Goal: Check status: Check status

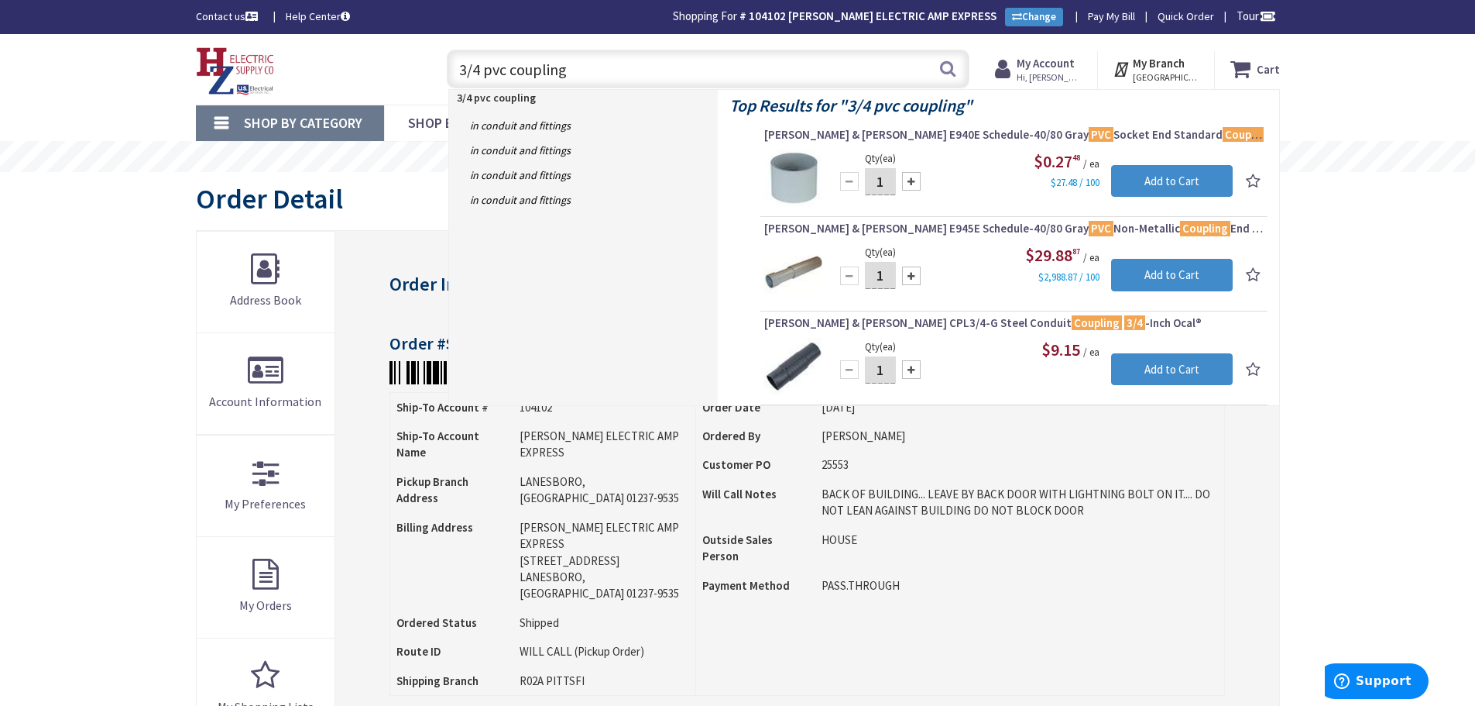
drag, startPoint x: 596, startPoint y: 64, endPoint x: -368, endPoint y: 83, distance: 964.5
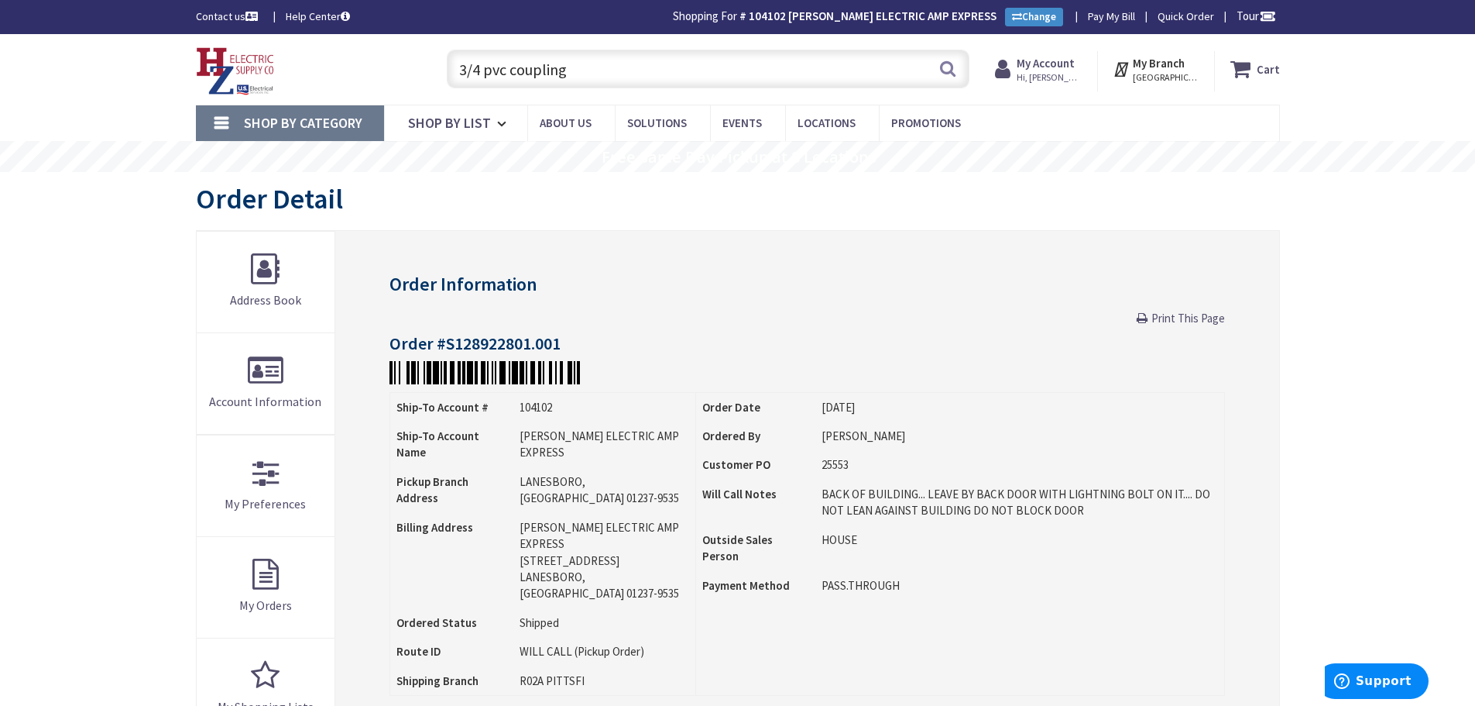
drag, startPoint x: 584, startPoint y: 67, endPoint x: 144, endPoint y: 125, distance: 443.7
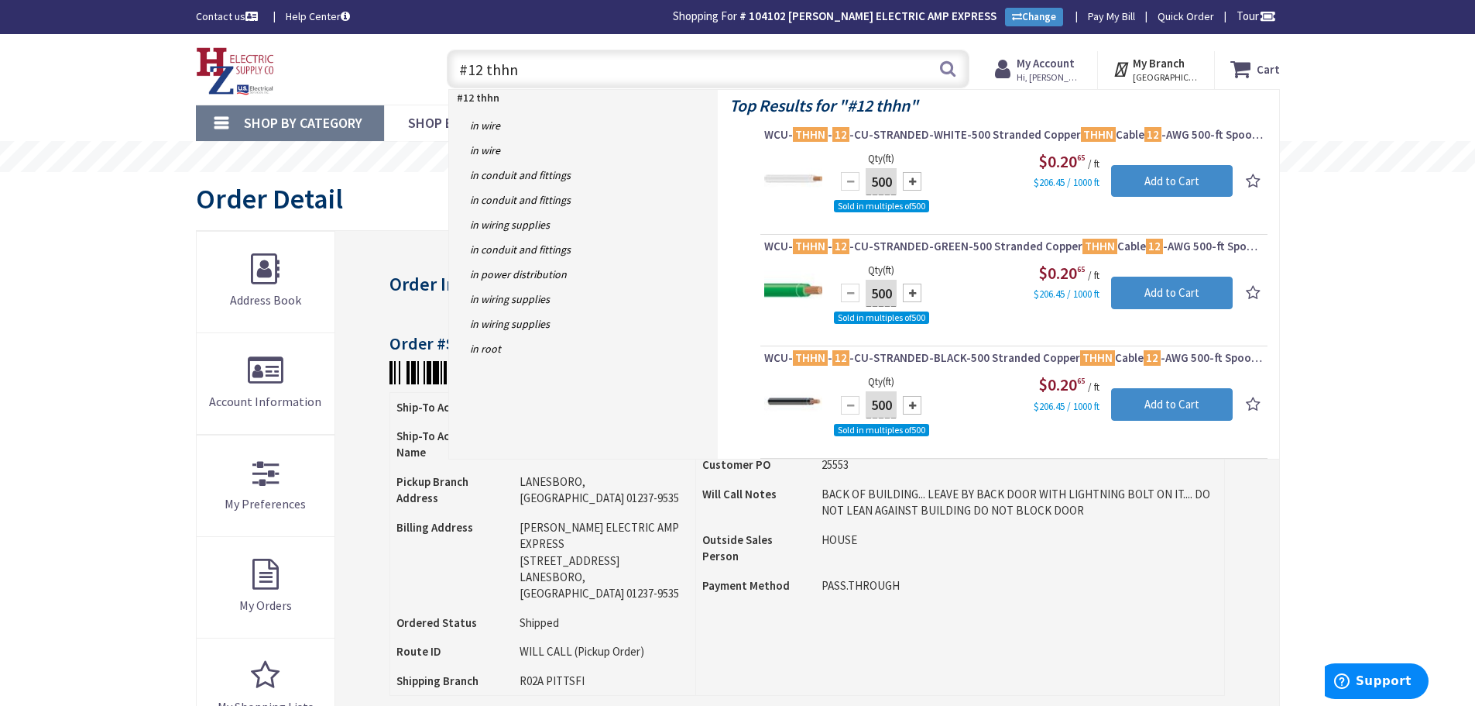
type input "#12 thhn"
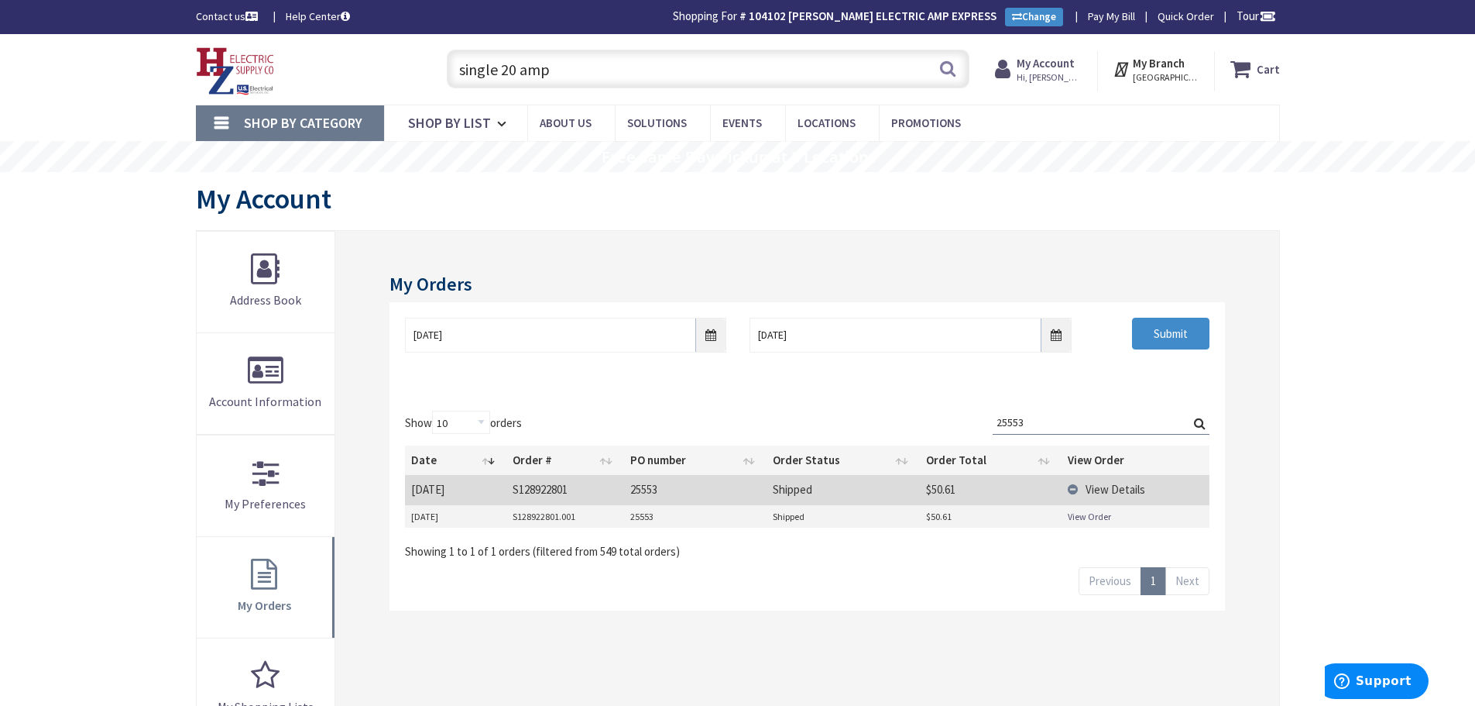
drag, startPoint x: 576, startPoint y: 76, endPoint x: 140, endPoint y: 90, distance: 436.3
click at [109, 90] on div "Skip to Content Toggle Nav single 20 amp single 20 amp Search Cart My Cart Clos…" at bounding box center [737, 69] width 1475 height 70
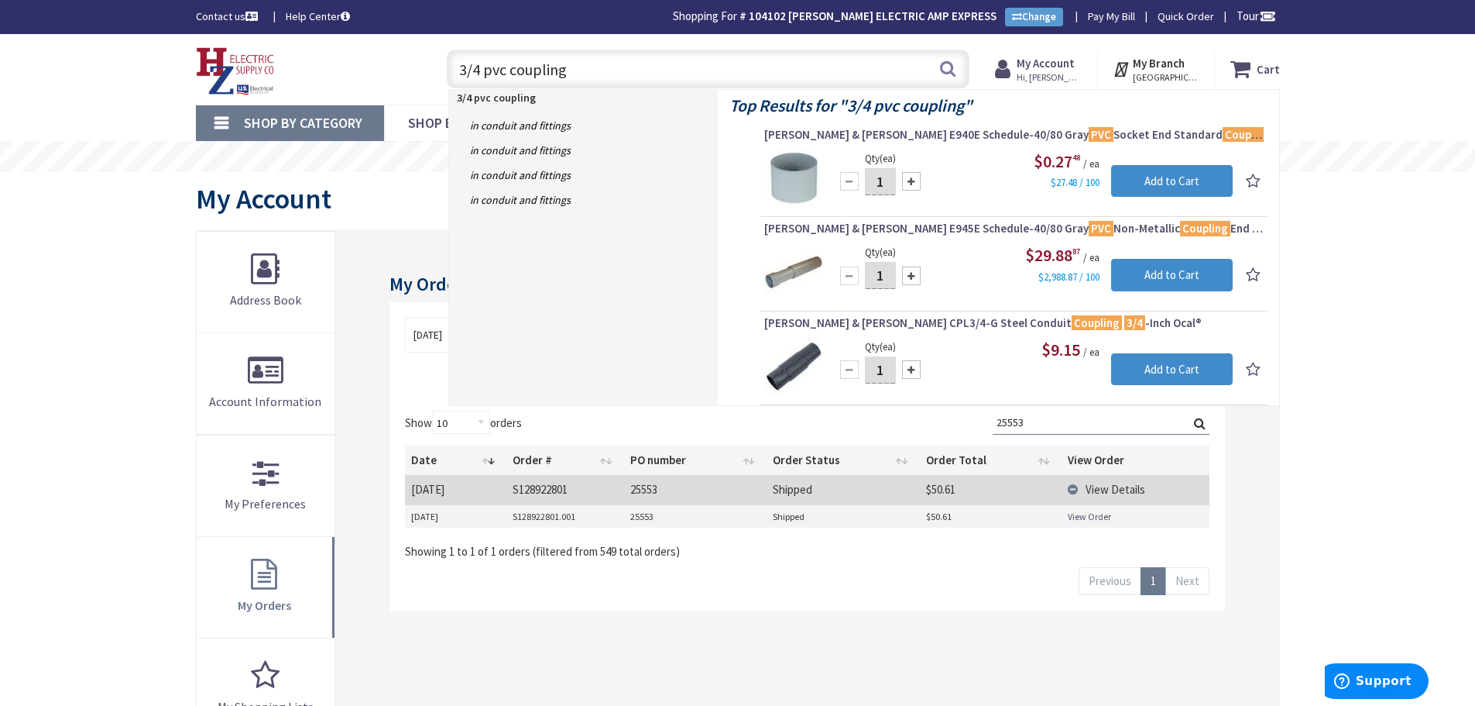
type input "3/4 pvc coupling"
click at [149, 402] on div "Skip to Content Toggle Nav 3/4 pvc coupling 3/4 pvc coupling Search Cart My Car…" at bounding box center [737, 652] width 1475 height 1236
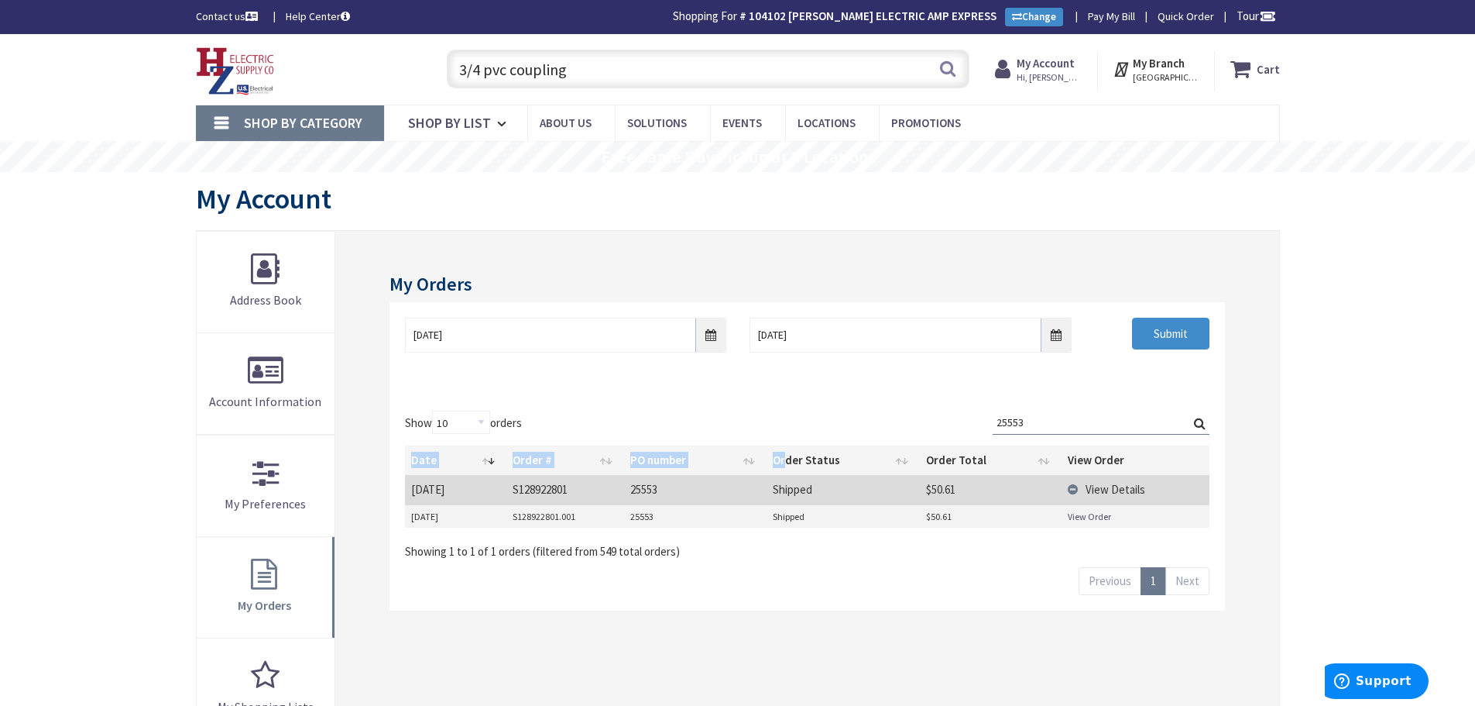
drag, startPoint x: 1040, startPoint y: 409, endPoint x: 777, endPoint y: 472, distance: 270.7
click at [781, 472] on div "Show 10 25 50 100 orders Search: 25553 Date Order # PO number Order Status Orde…" at bounding box center [807, 502] width 835 height 215
click at [1036, 435] on div "Search: 25553" at bounding box center [1101, 426] width 217 height 30
drag, startPoint x: 1032, startPoint y: 428, endPoint x: 730, endPoint y: 395, distance: 303.9
click at [824, 411] on div "Show 10 25 50 100 orders Search: 25553 Date Order # PO number Order Status Orde…" at bounding box center [807, 485] width 804 height 149
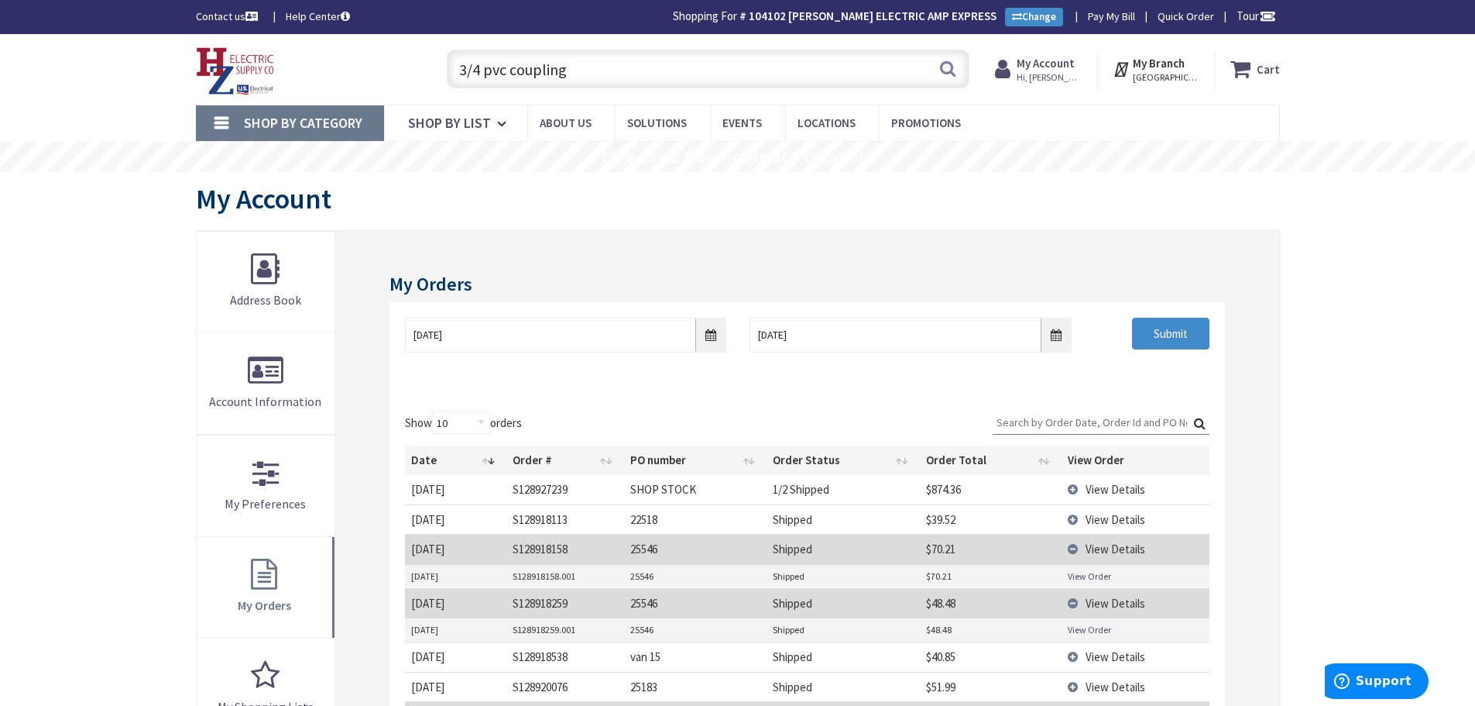
click at [238, 73] on img at bounding box center [235, 71] width 79 height 48
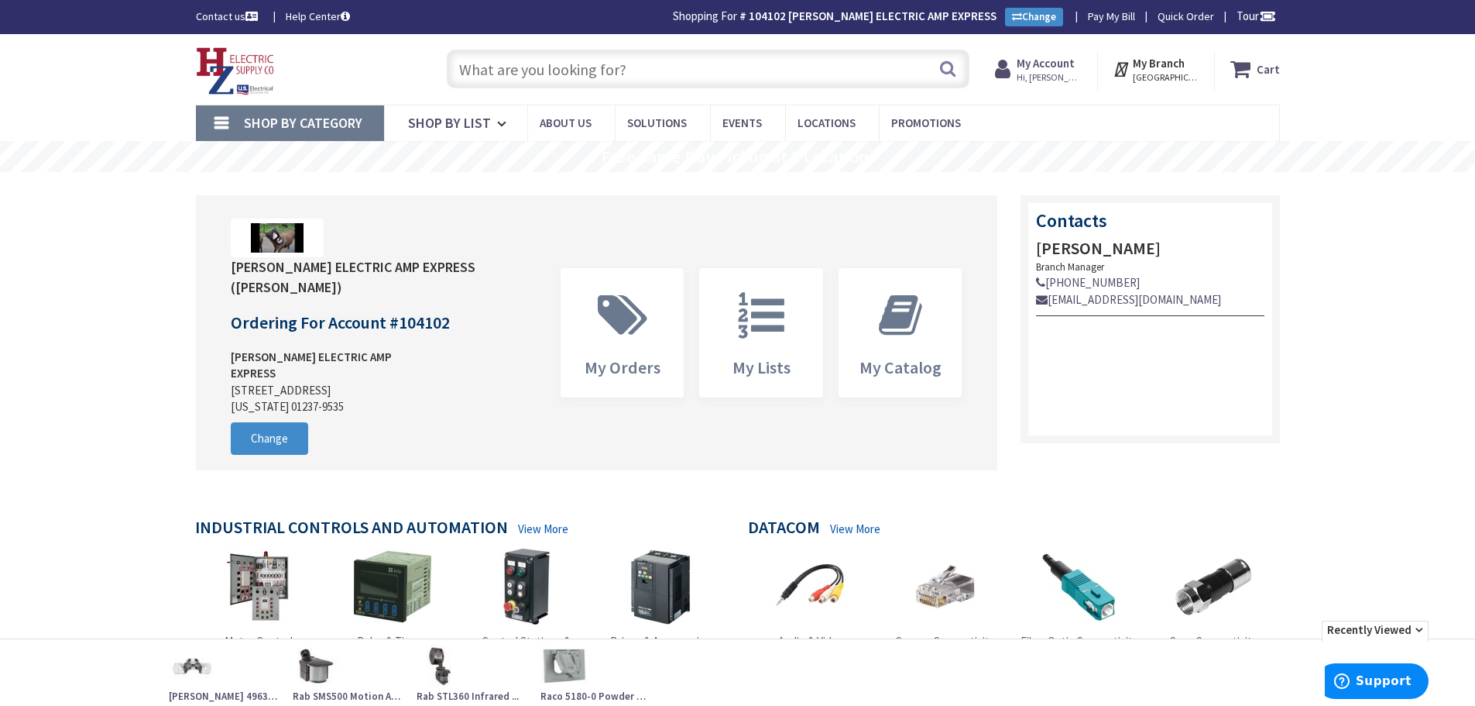
click at [1053, 71] on span "Hi, [PERSON_NAME]" at bounding box center [1050, 77] width 66 height 12
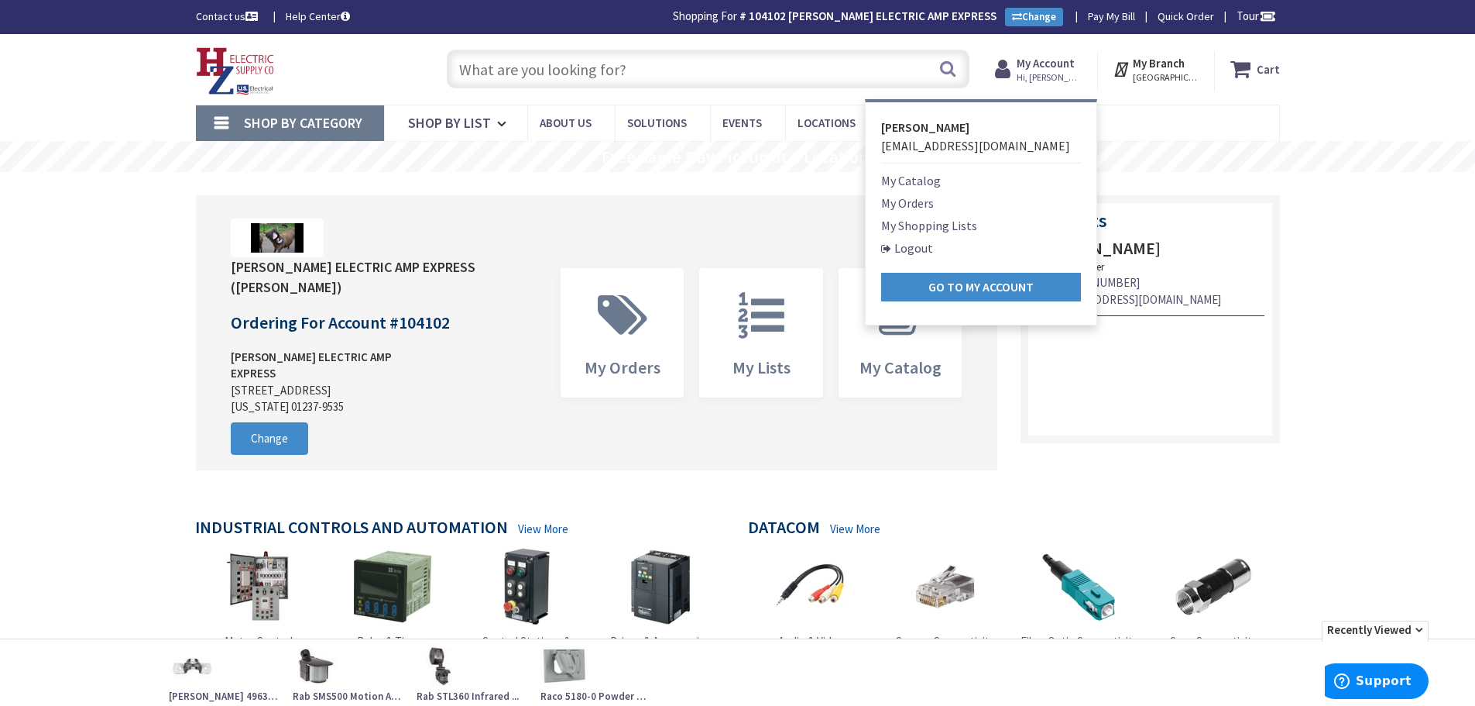
type input "Piper Farm, [STREET_ADDRESS]"
click at [914, 201] on link "My Orders" at bounding box center [907, 203] width 53 height 19
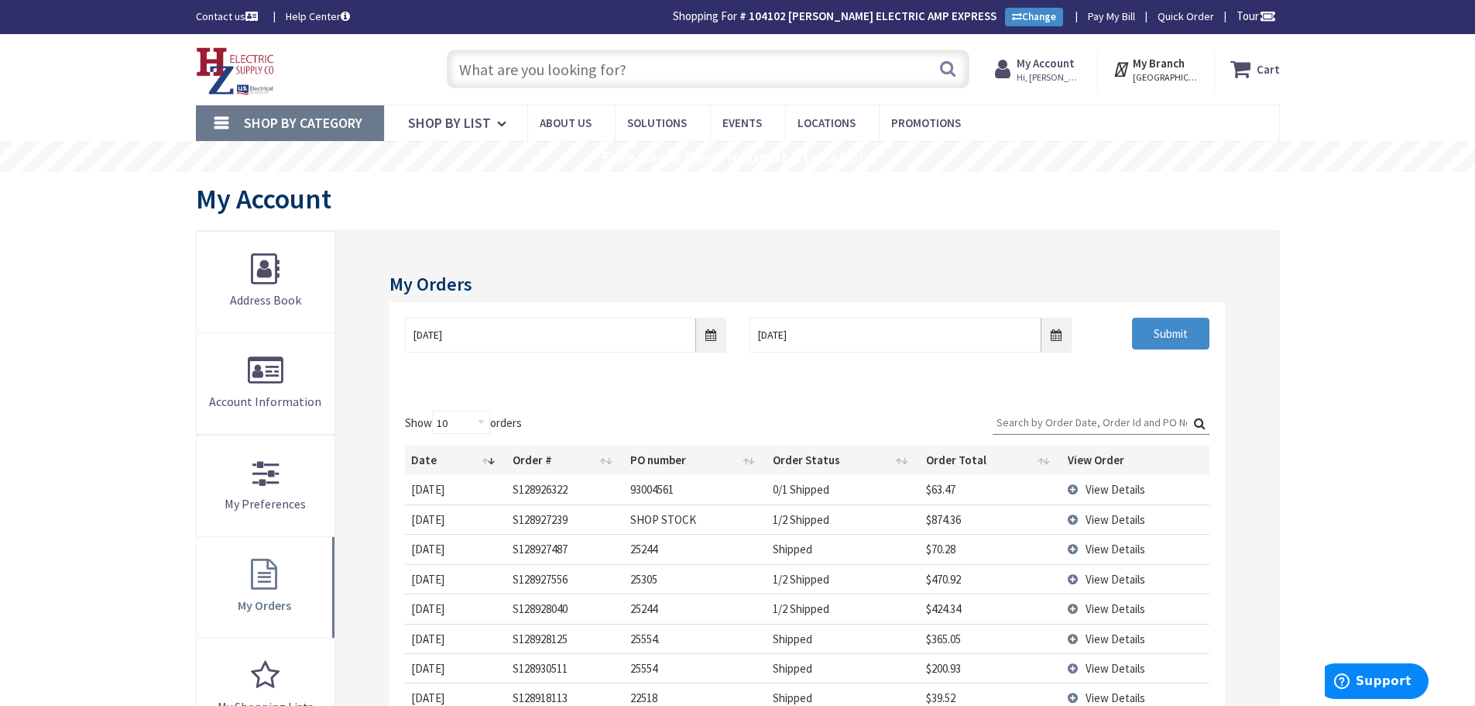
click at [1072, 493] on td "View Details" at bounding box center [1136, 489] width 148 height 29
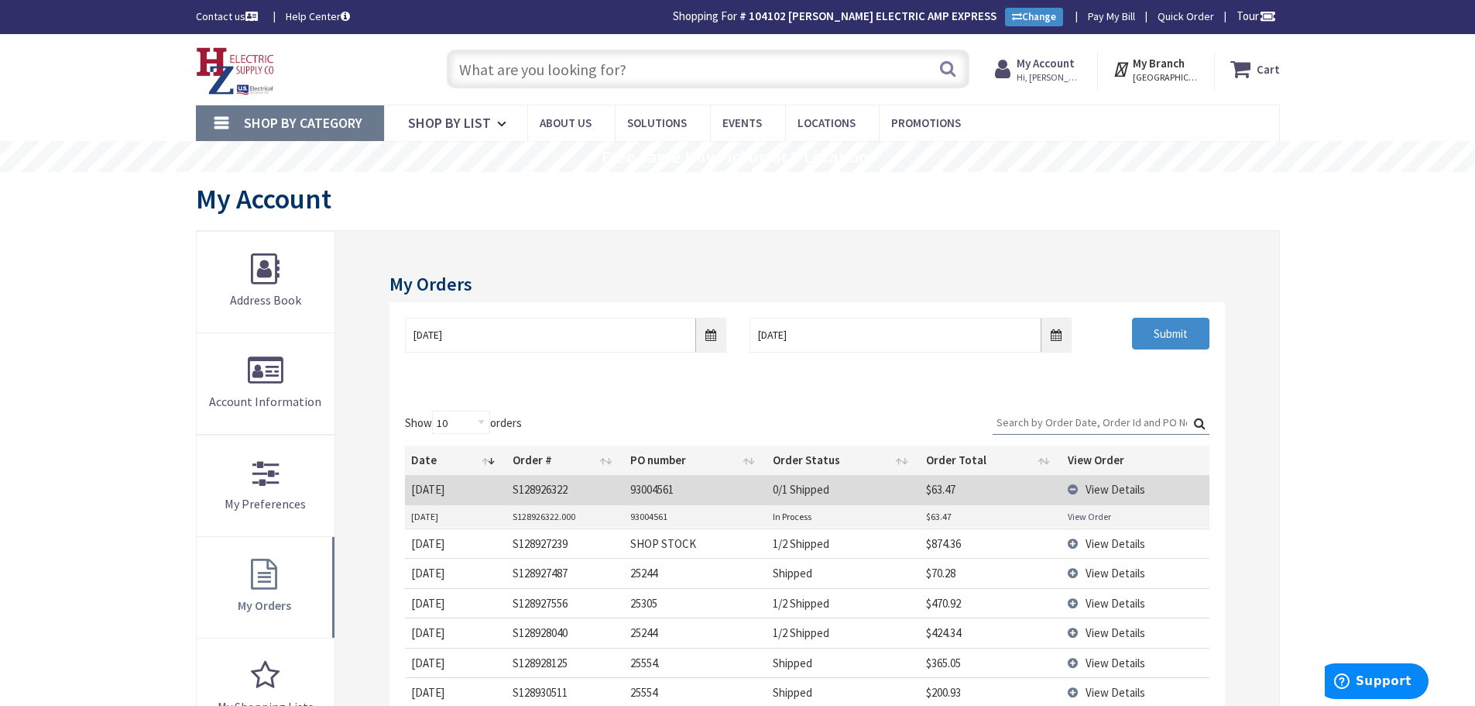
click at [1084, 517] on link "View Order" at bounding box center [1089, 516] width 43 height 13
click at [1262, 466] on div "My Orders 9/29/2025 10/6/2025 Submit Show 10 25 50 100 orders Search: Date Orde…" at bounding box center [806, 586] width 943 height 711
click at [1070, 490] on td "View Details" at bounding box center [1136, 489] width 148 height 29
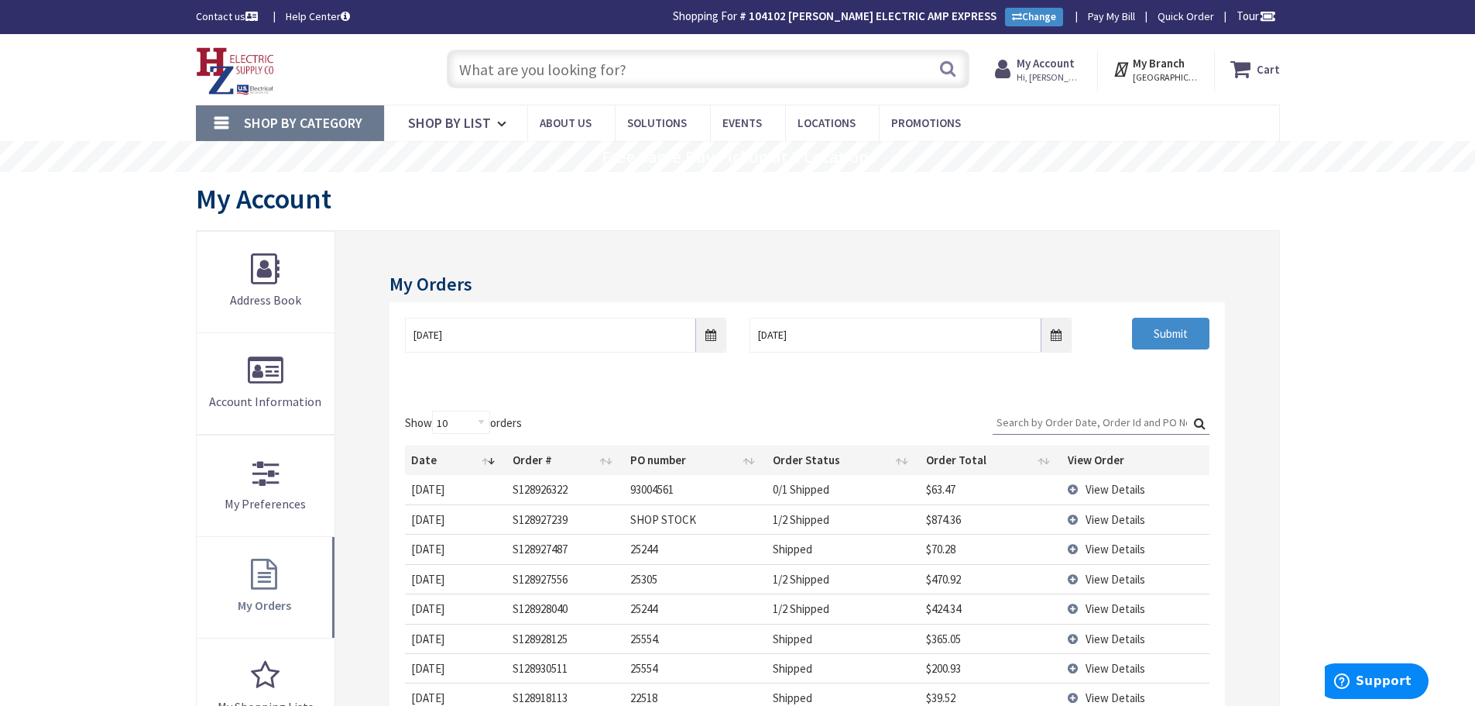
click at [1080, 517] on td "View Details" at bounding box center [1136, 518] width 148 height 29
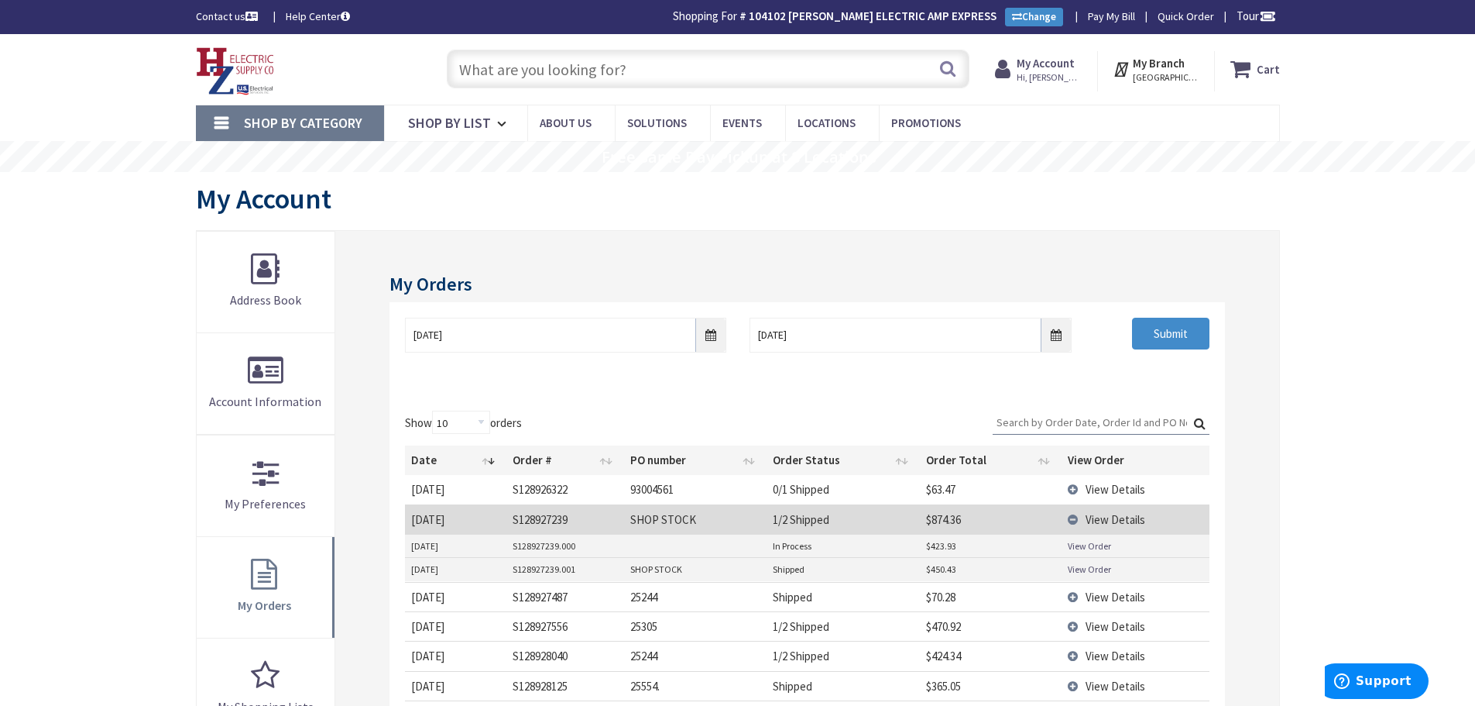
click at [1075, 548] on link "View Order" at bounding box center [1089, 545] width 43 height 13
click at [1071, 519] on td "View Details" at bounding box center [1136, 518] width 148 height 29
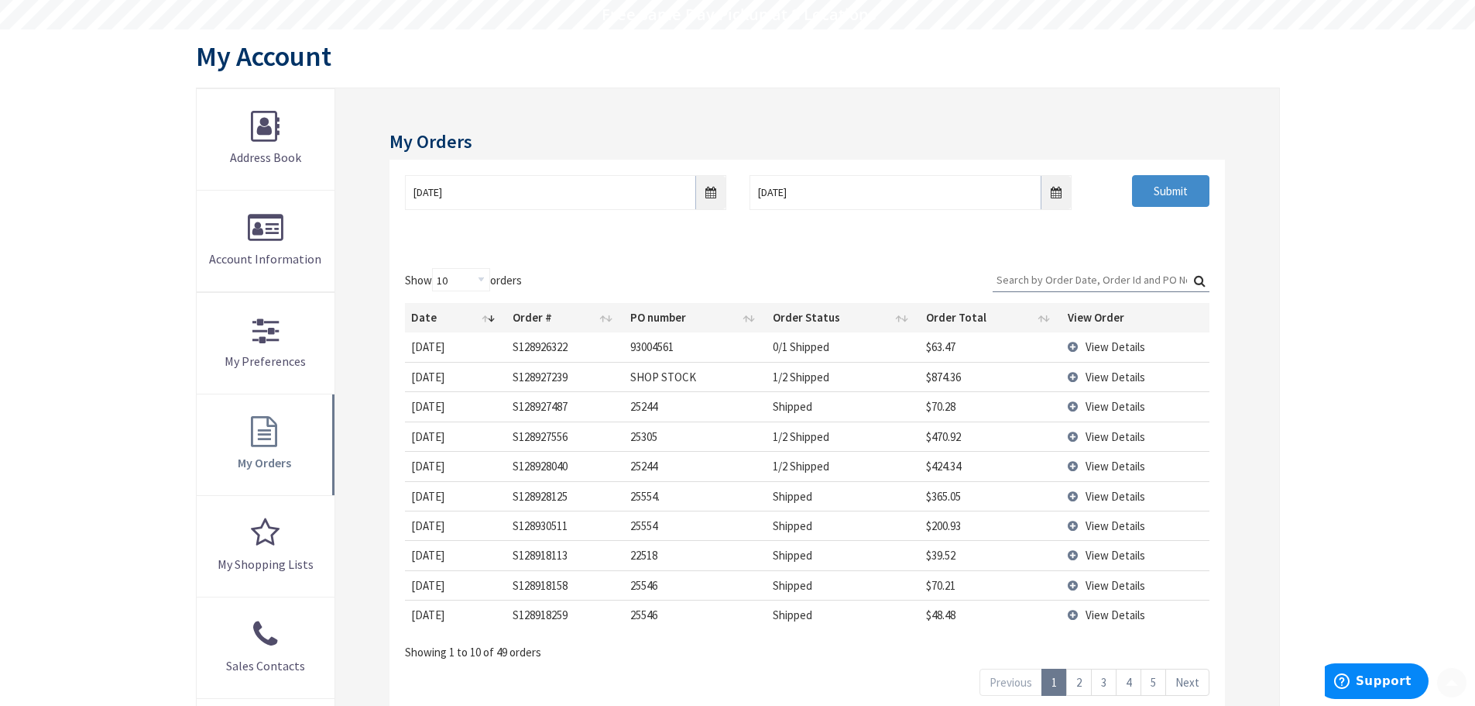
scroll to position [155, 0]
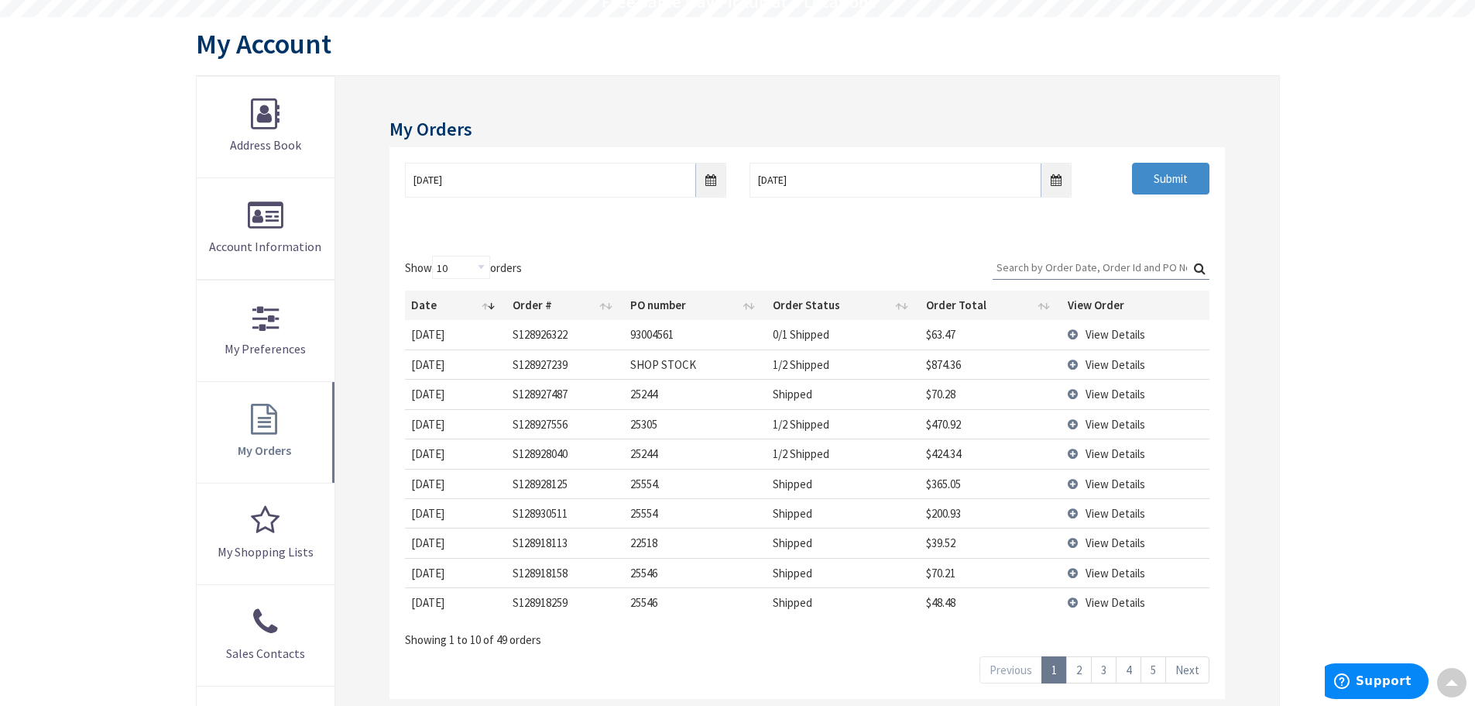
click at [1073, 427] on td "View Details" at bounding box center [1136, 423] width 148 height 29
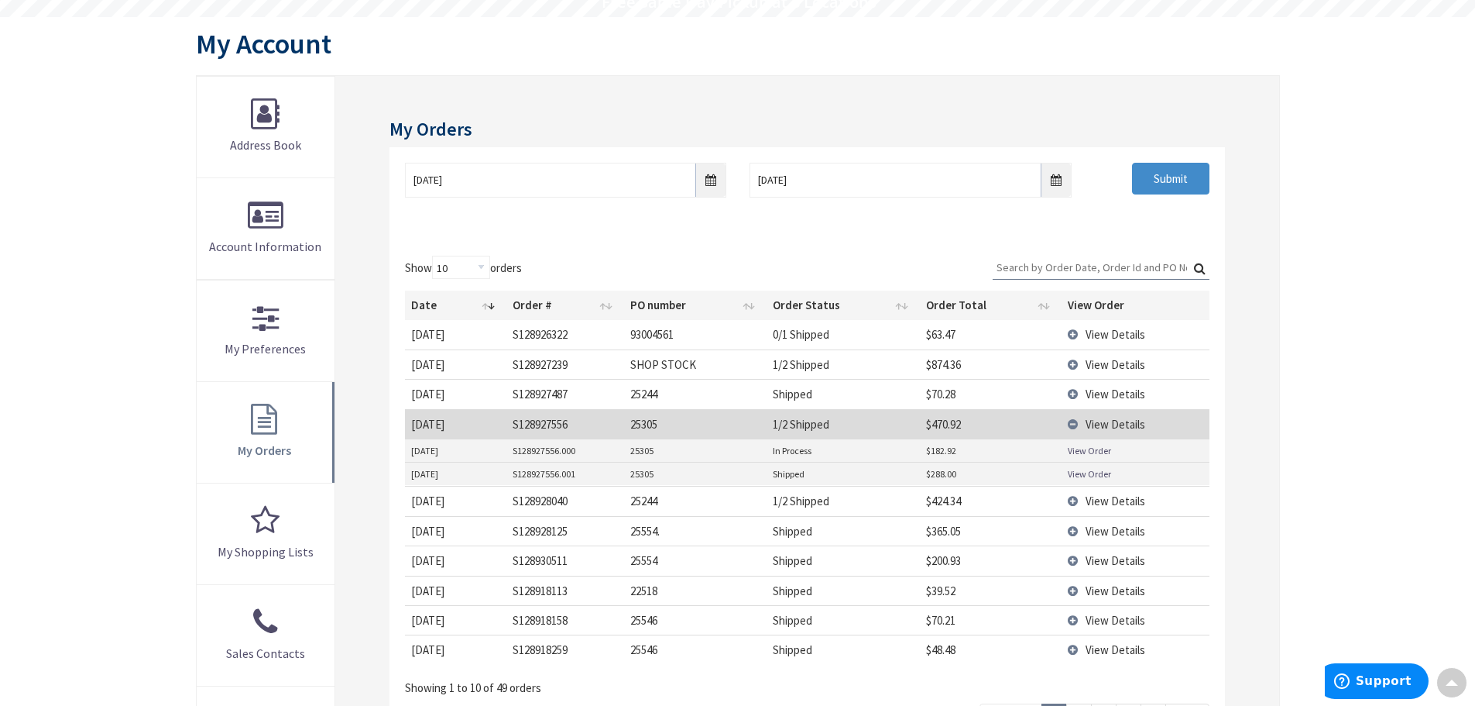
click at [1077, 474] on link "View Order" at bounding box center [1089, 473] width 43 height 13
click at [1080, 455] on link "View Order" at bounding box center [1089, 450] width 43 height 13
click at [711, 180] on input "9/29/2025" at bounding box center [565, 180] width 321 height 35
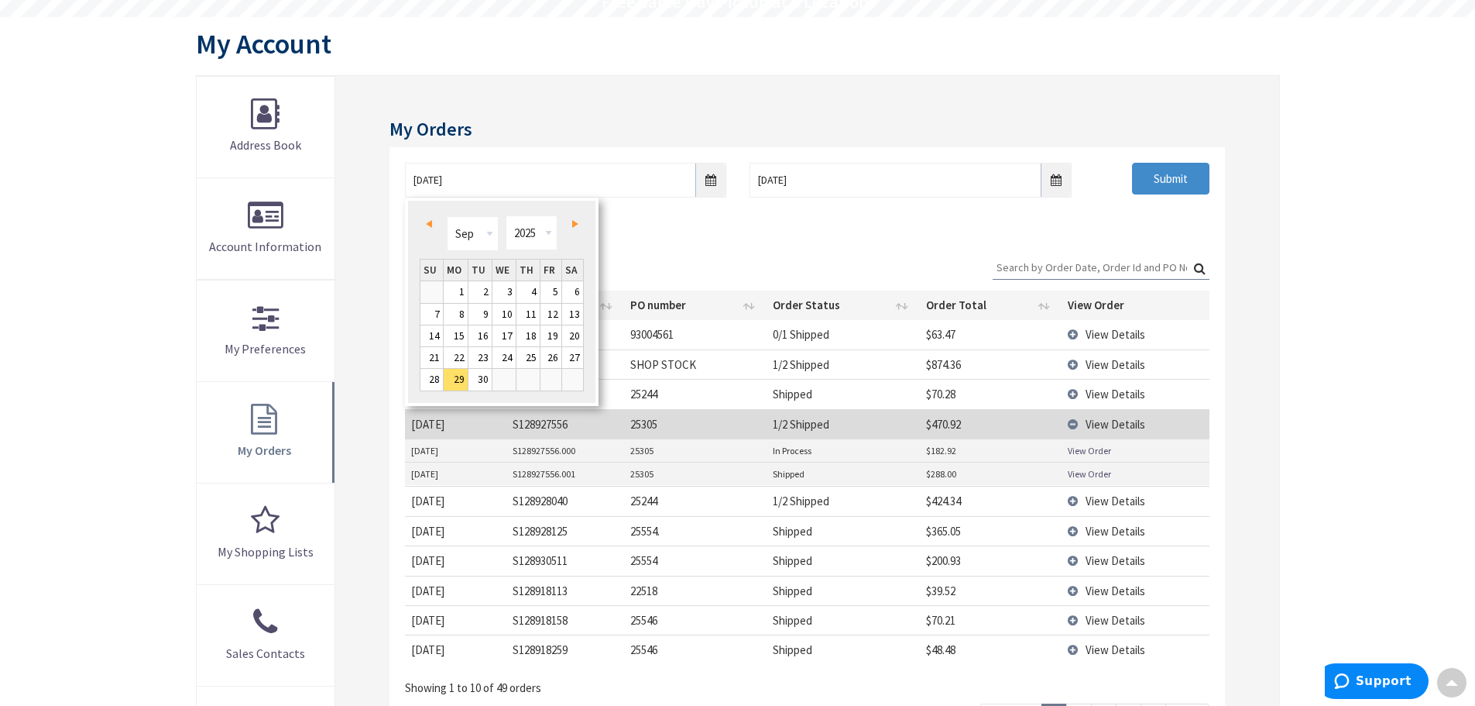
click at [434, 228] on link "Prev" at bounding box center [431, 224] width 21 height 21
click at [493, 293] on link "2" at bounding box center [504, 291] width 23 height 21
type input "07/02/2025"
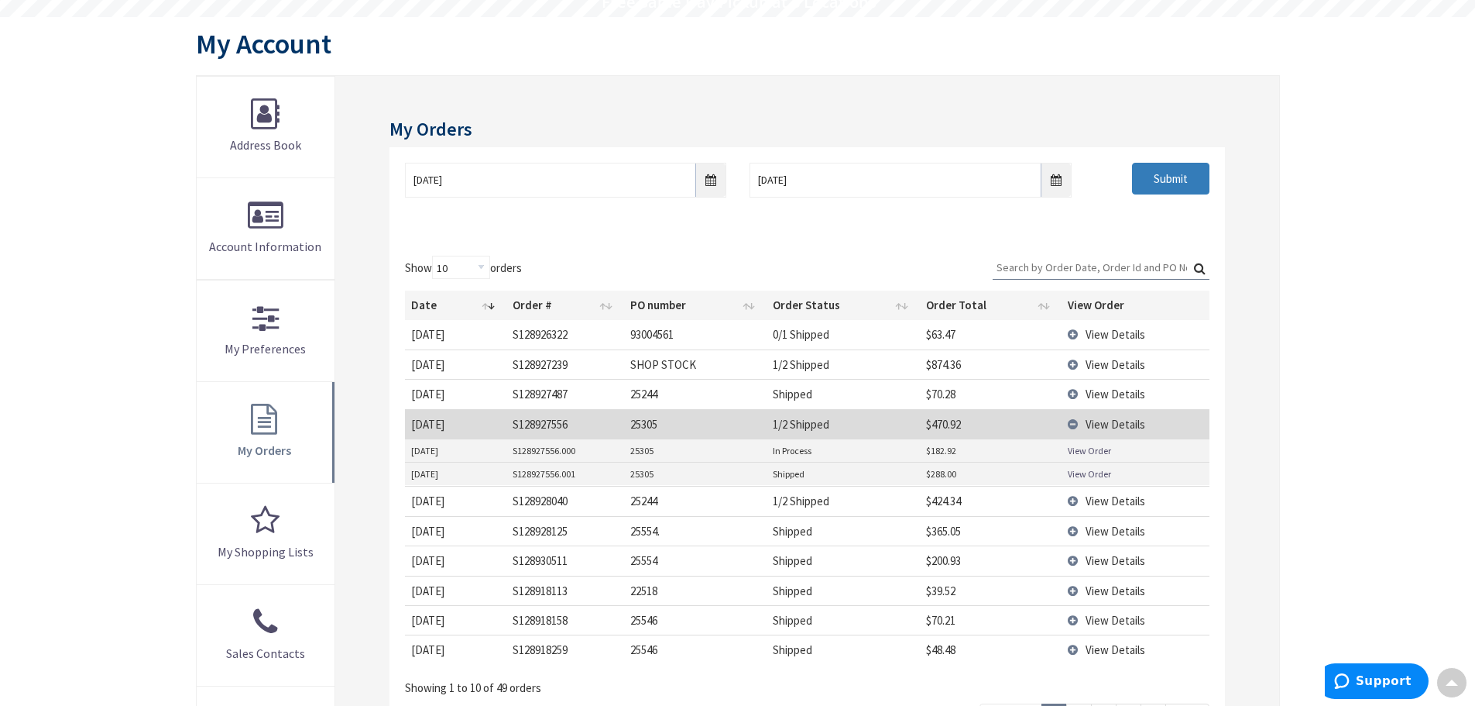
click at [1191, 178] on input "Submit" at bounding box center [1170, 179] width 77 height 33
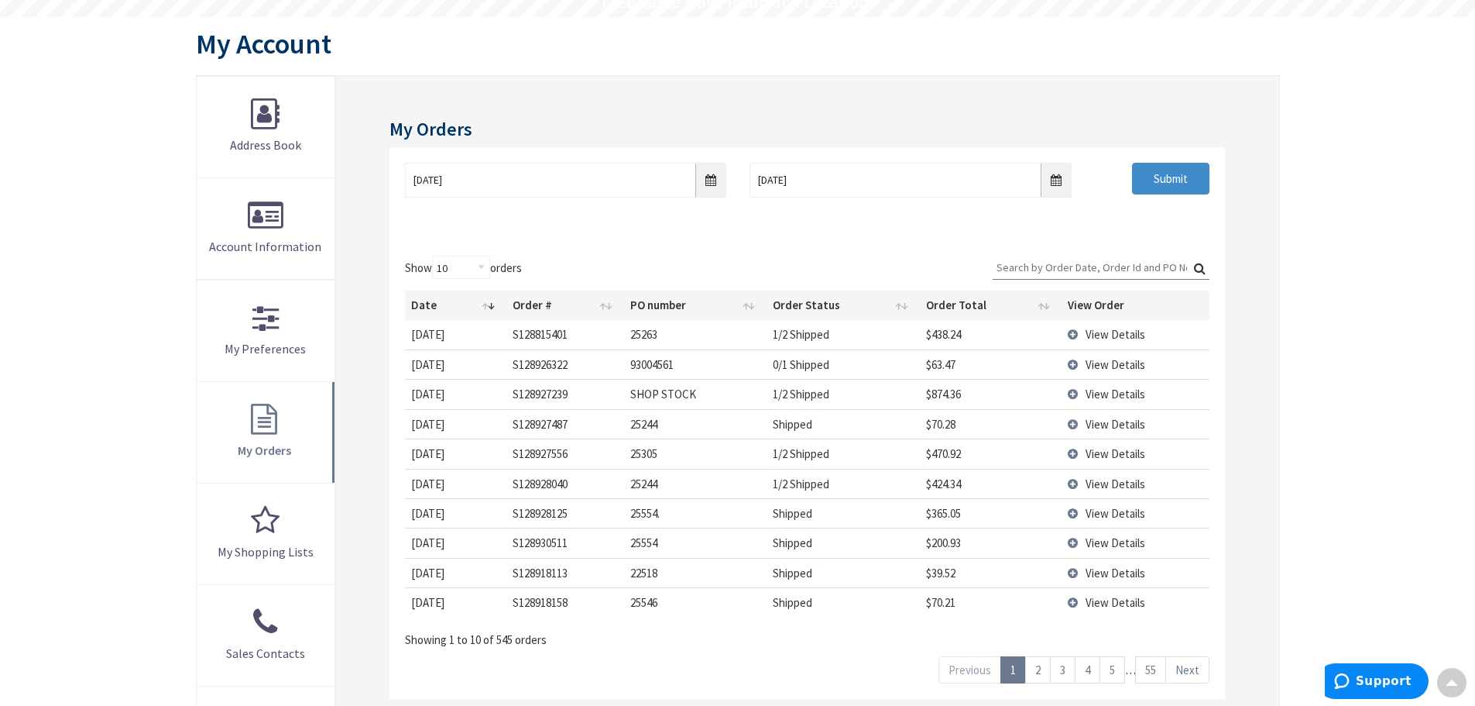
drag, startPoint x: 1014, startPoint y: 266, endPoint x: 1086, endPoint y: 272, distance: 72.2
click at [1015, 268] on input "Search:" at bounding box center [1101, 267] width 217 height 23
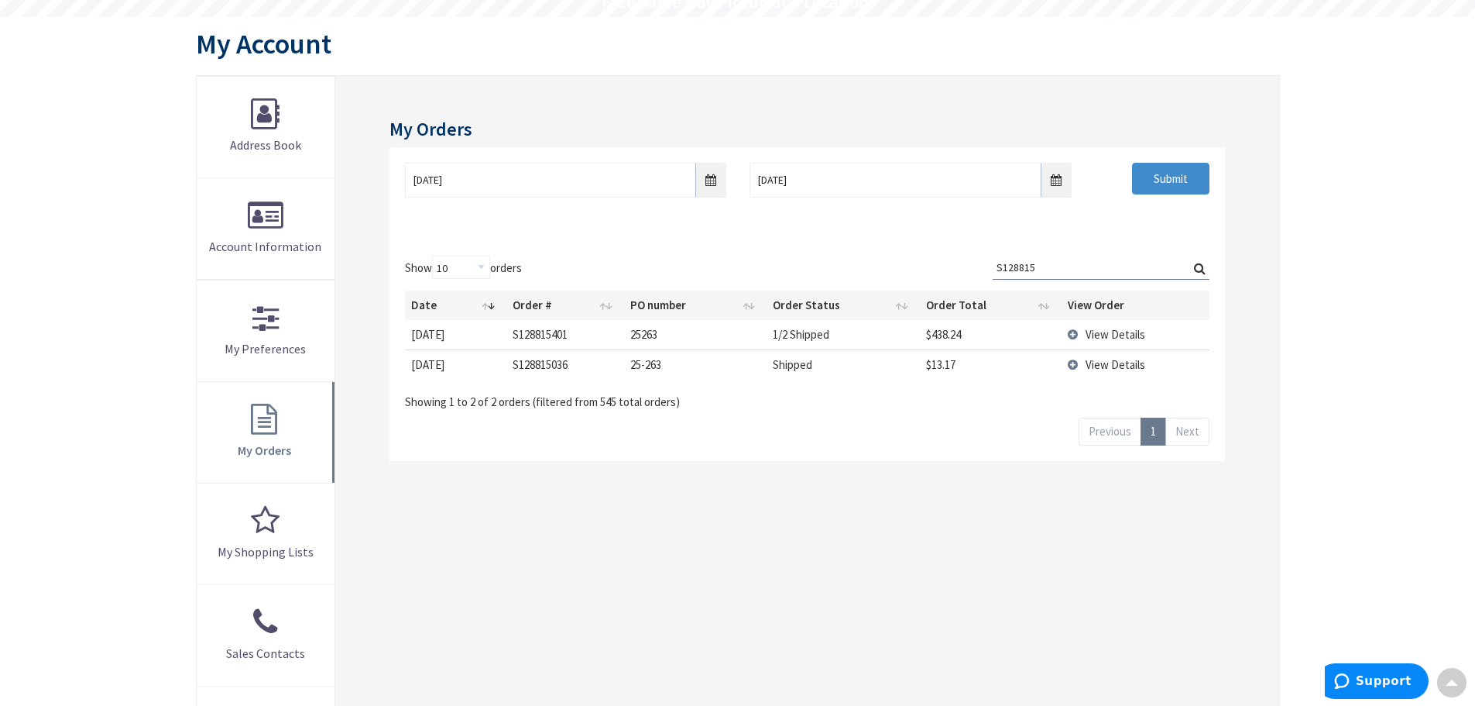
click at [1080, 332] on td "View Details" at bounding box center [1136, 334] width 148 height 29
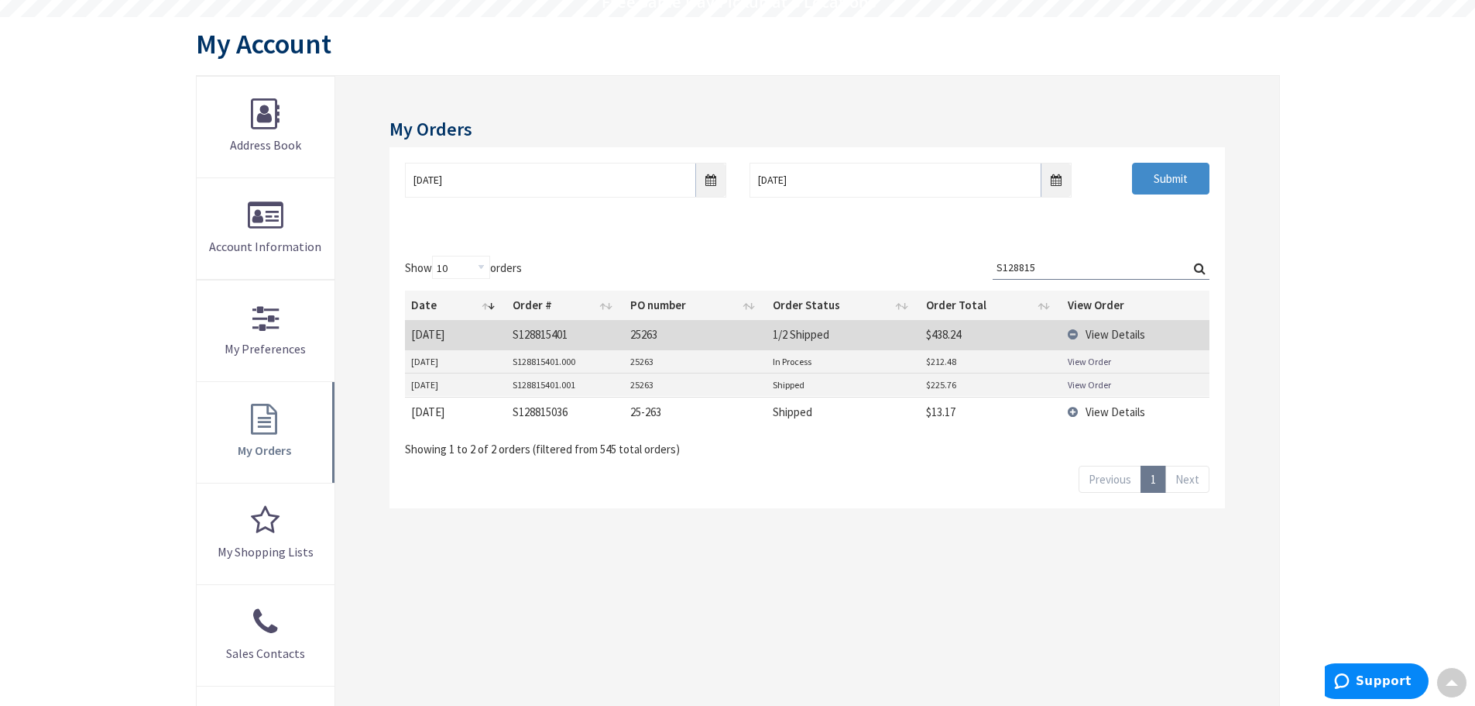
click at [1077, 364] on link "View Order" at bounding box center [1089, 361] width 43 height 13
drag, startPoint x: 1050, startPoint y: 270, endPoint x: 864, endPoint y: 297, distance: 187.9
click at [733, 276] on div "Show 10 25 50 100 orders Search: S128815 Date Order # PO number Order Status Or…" at bounding box center [807, 357] width 804 height 202
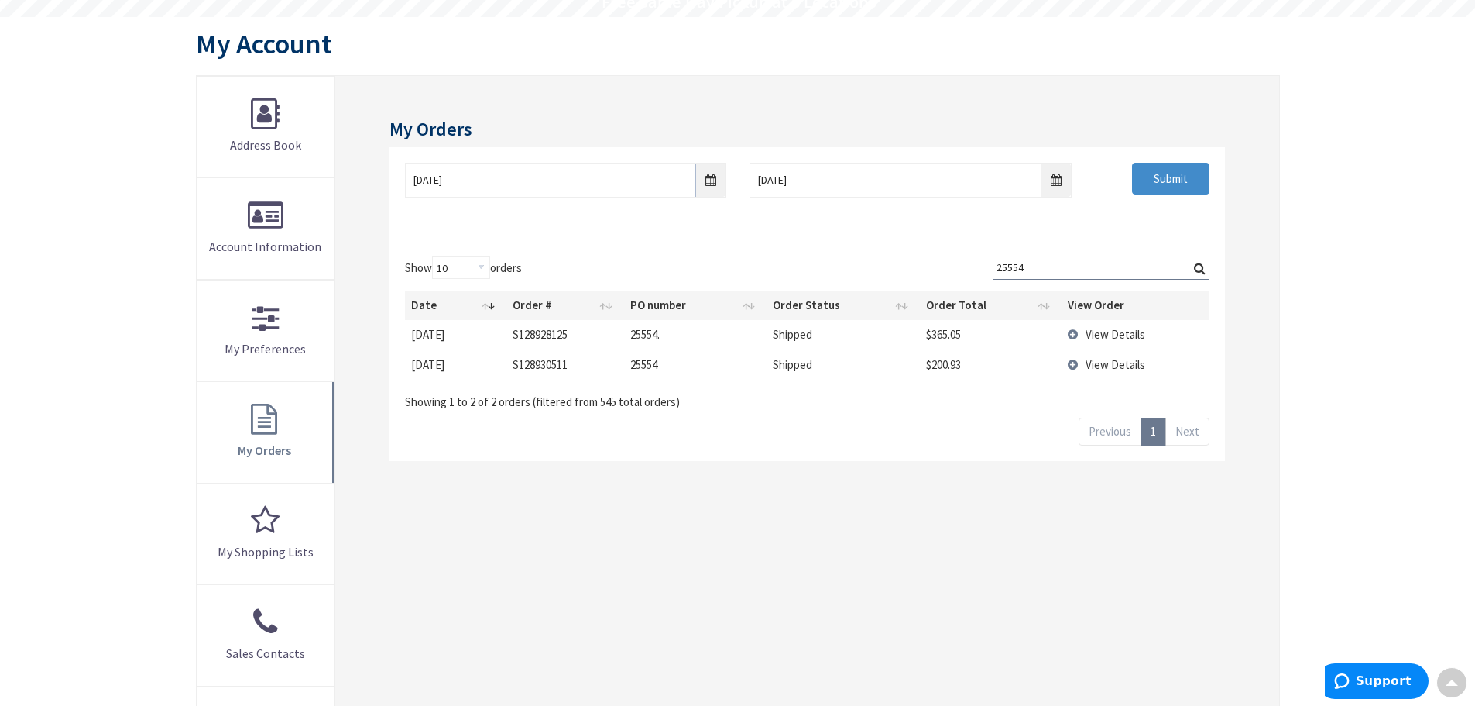
type input "25554"
click at [1070, 331] on td "View Details" at bounding box center [1136, 334] width 148 height 29
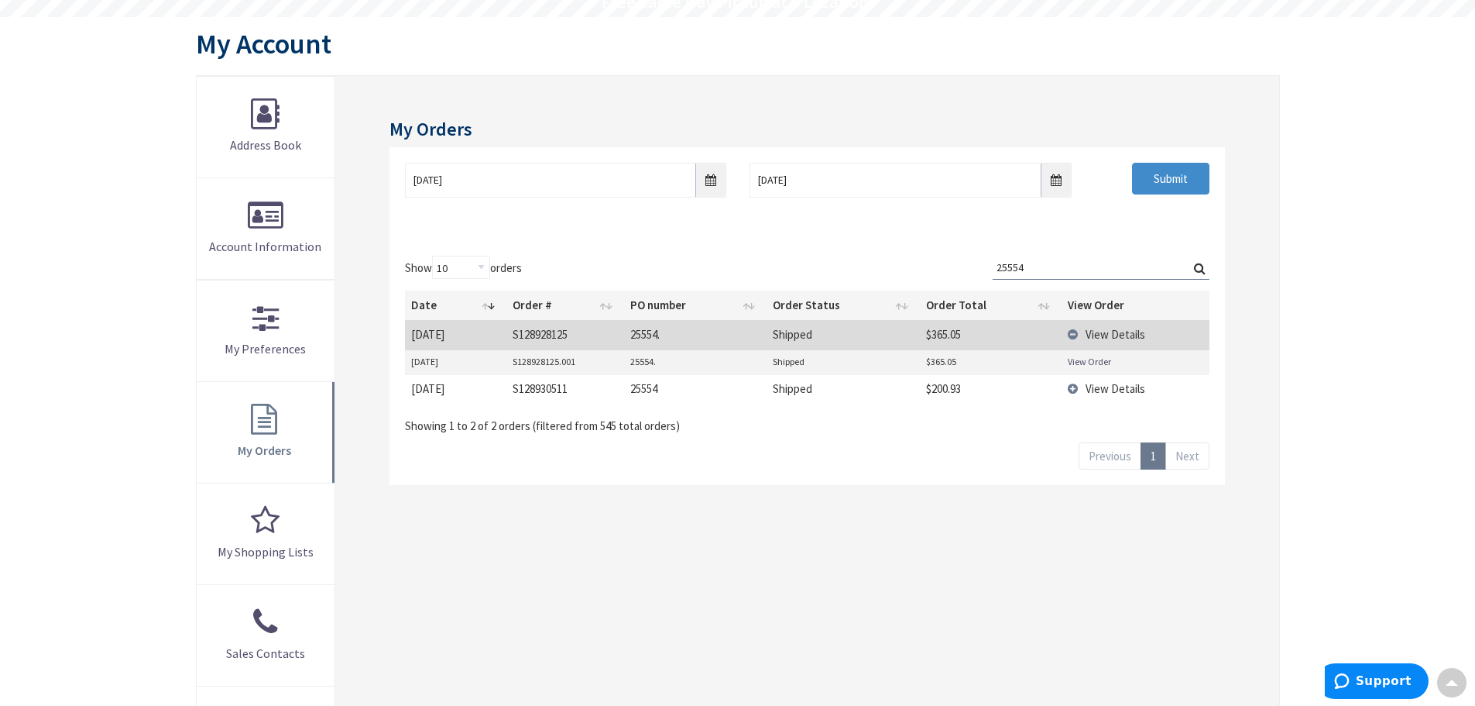
click at [1073, 358] on link "View Order" at bounding box center [1089, 361] width 43 height 13
click at [1073, 388] on td "View Details" at bounding box center [1136, 387] width 148 height 29
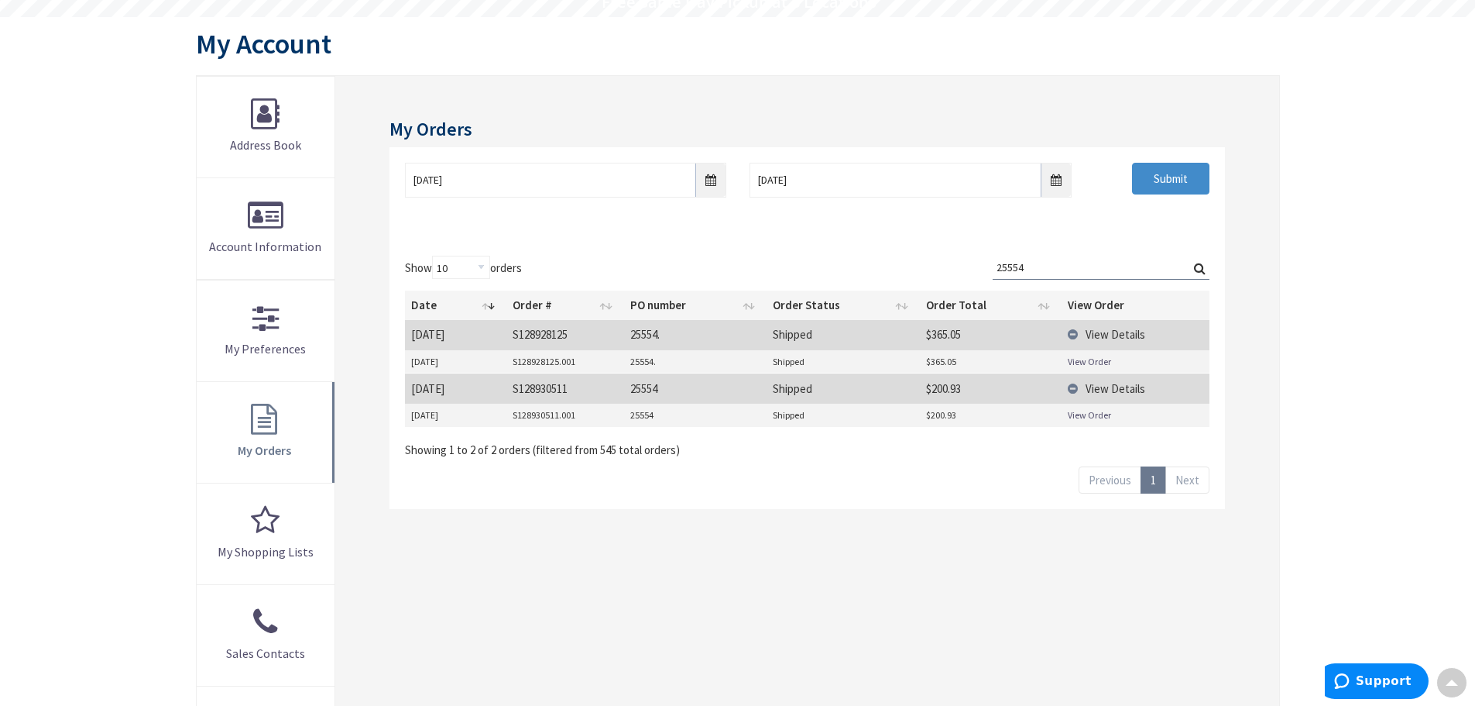
click at [1097, 416] on link "View Order" at bounding box center [1089, 414] width 43 height 13
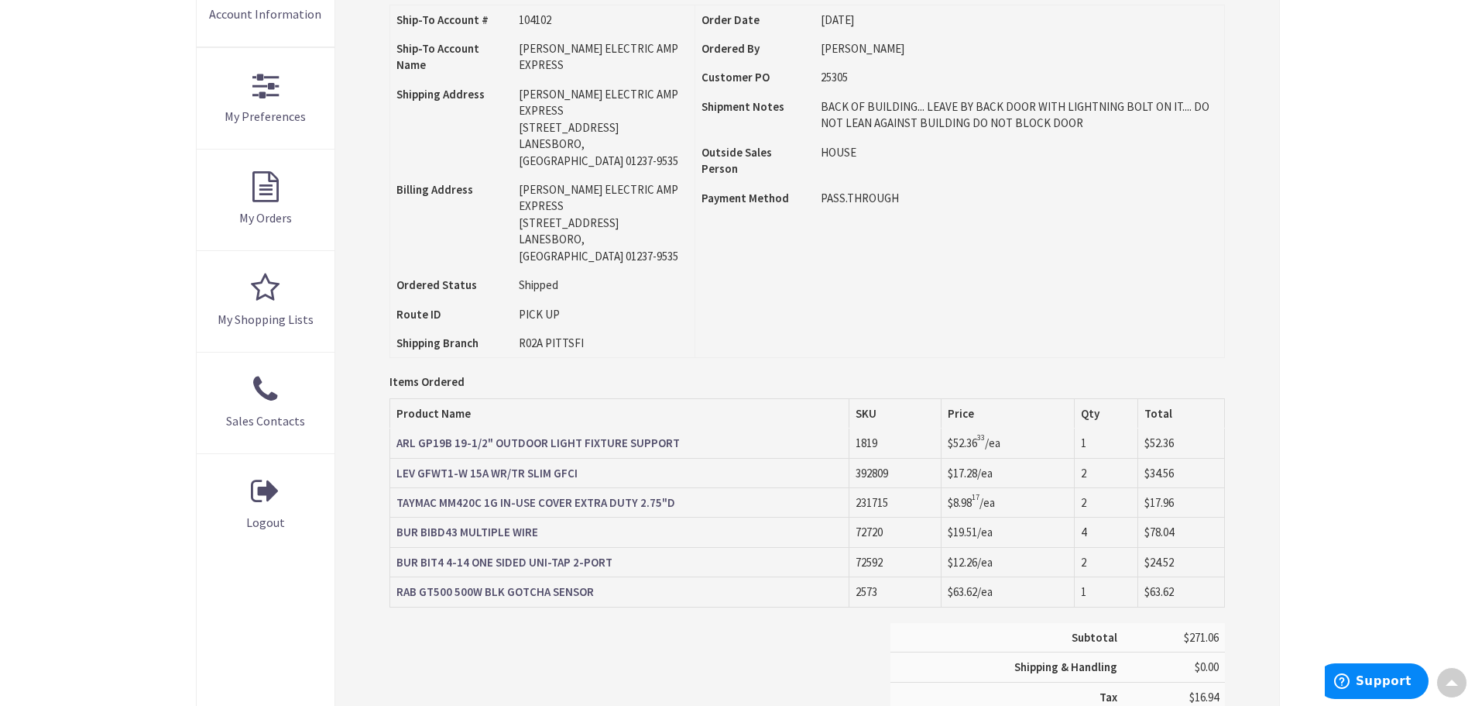
scroll to position [390, 0]
click at [595, 433] on strong "ARL GP19B 19-1/2" OUTDOOR LIGHT FIXTURE SUPPORT" at bounding box center [538, 440] width 283 height 15
click at [617, 493] on strong "TAYMAC MM420C 1G IN-USE COVER EXTRA DUTY 2.75"D" at bounding box center [536, 500] width 279 height 15
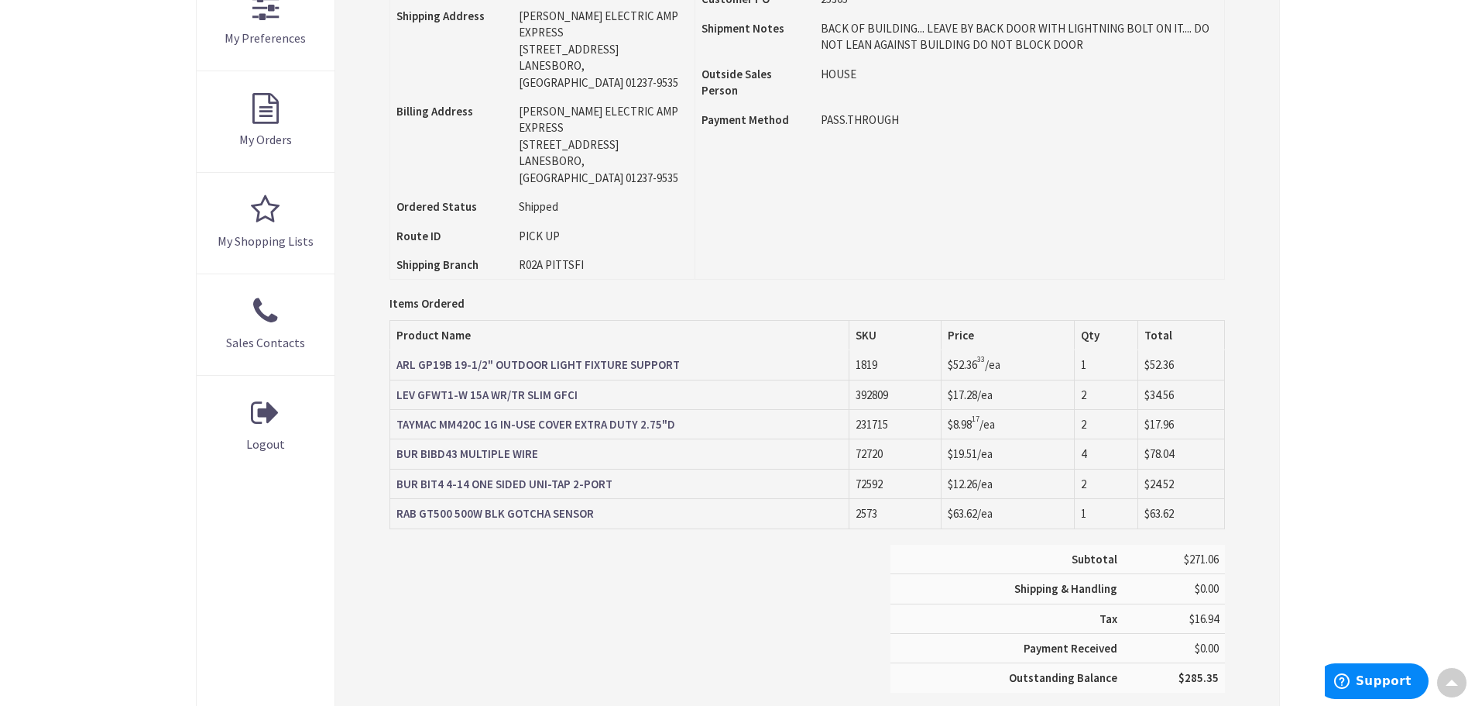
scroll to position [467, 0]
click at [549, 504] on strong "RAB GT500 500W BLK GOTCHA SENSOR" at bounding box center [496, 511] width 198 height 15
click at [527, 445] on strong "BUR BIBD43 MULTIPLE WIRE" at bounding box center [468, 452] width 142 height 15
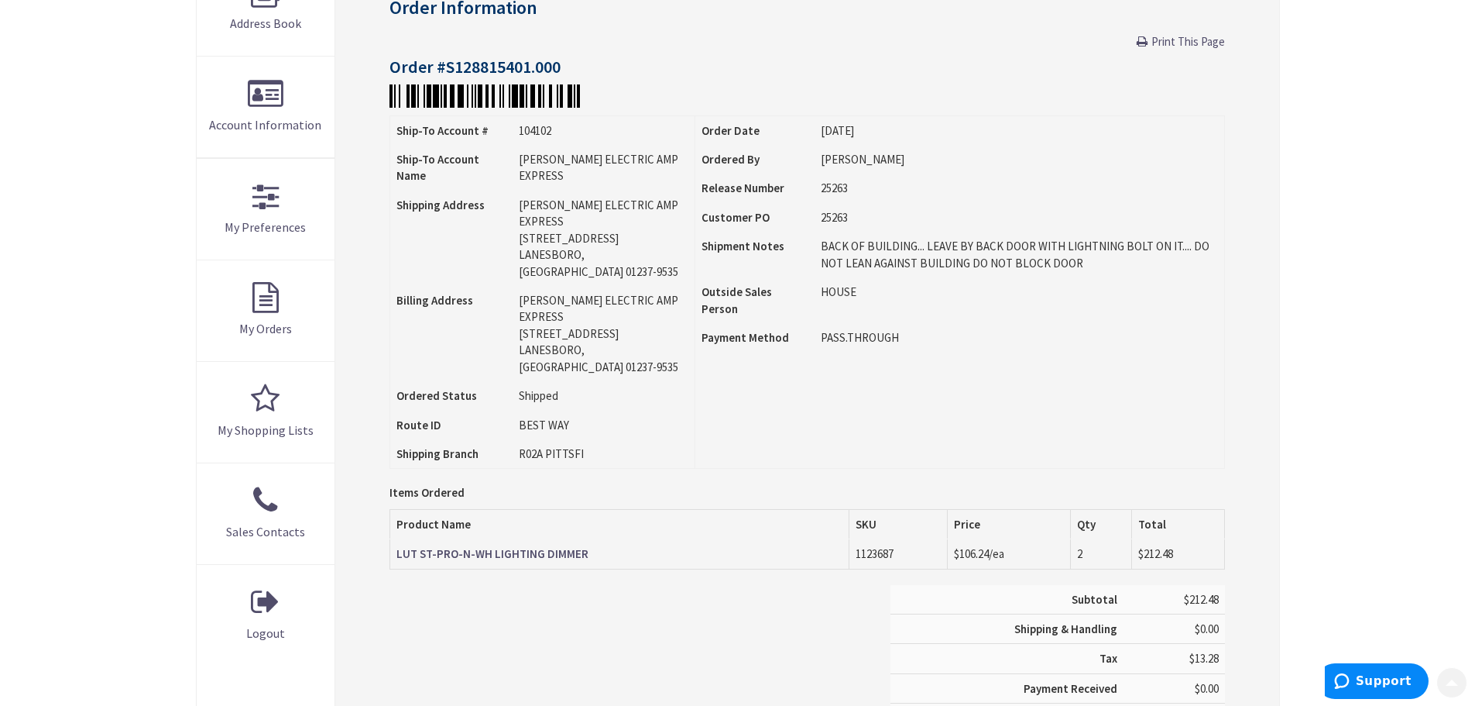
scroll to position [310, 0]
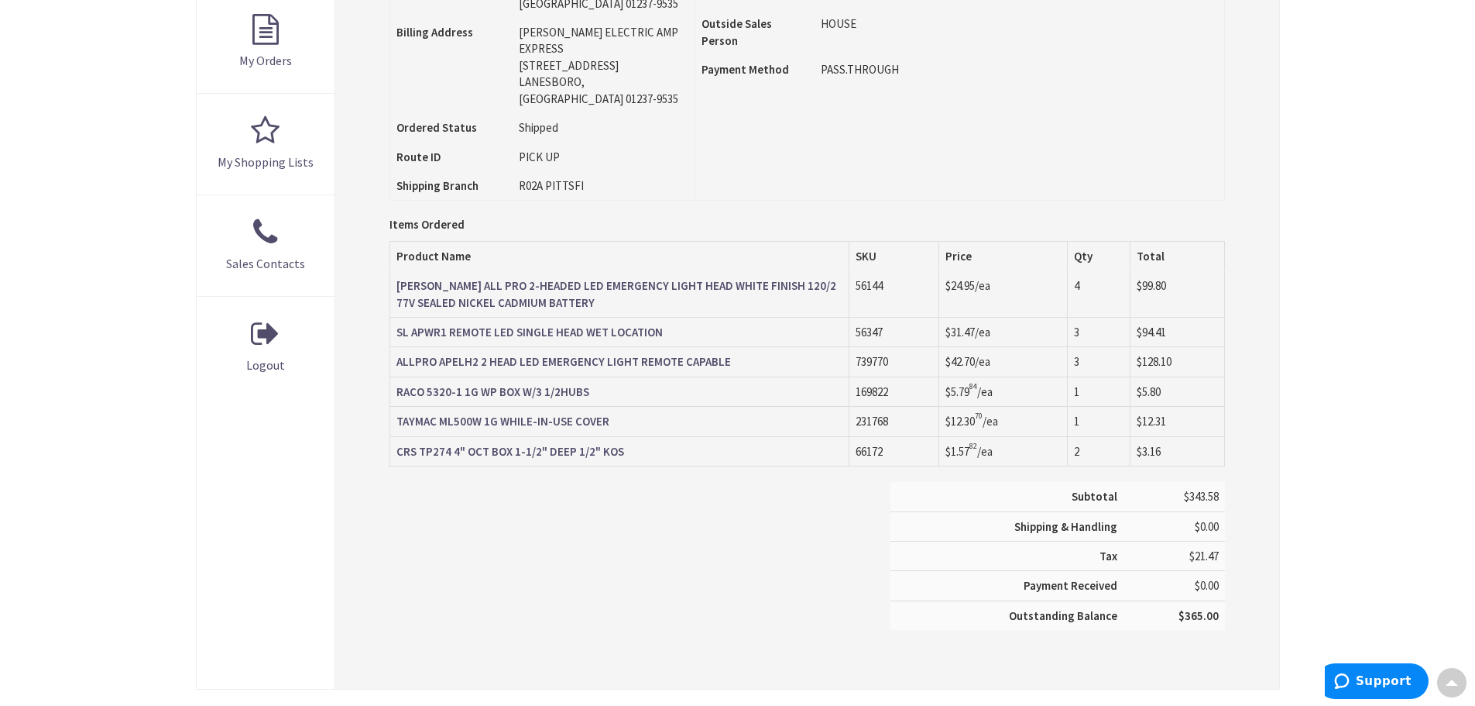
scroll to position [545, 0]
click at [489, 414] on strong "TAYMAC ML500W 1G WHILE-IN-USE COVER" at bounding box center [503, 421] width 213 height 15
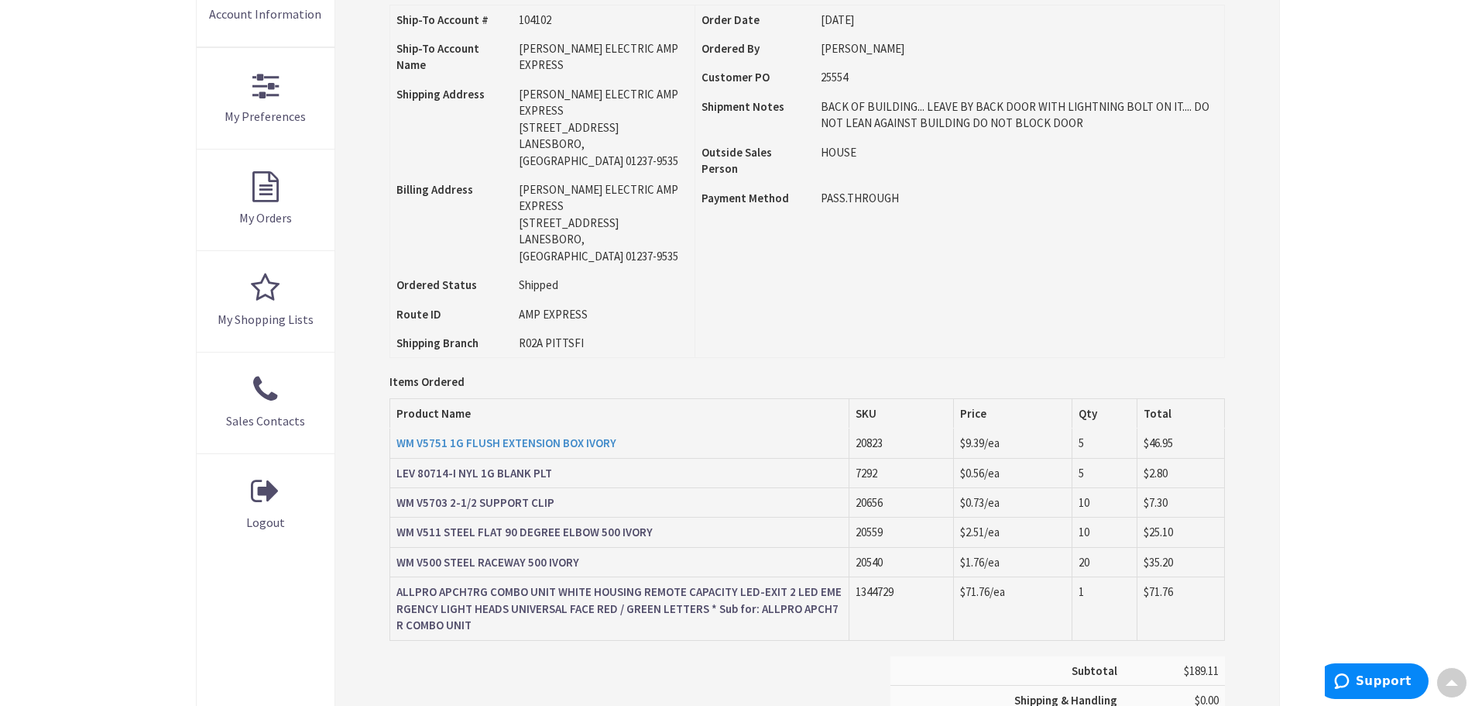
scroll to position [390, 0]
click at [573, 433] on strong "WM V5751 1G FLUSH EXTENSION BOX IVORY" at bounding box center [507, 440] width 220 height 15
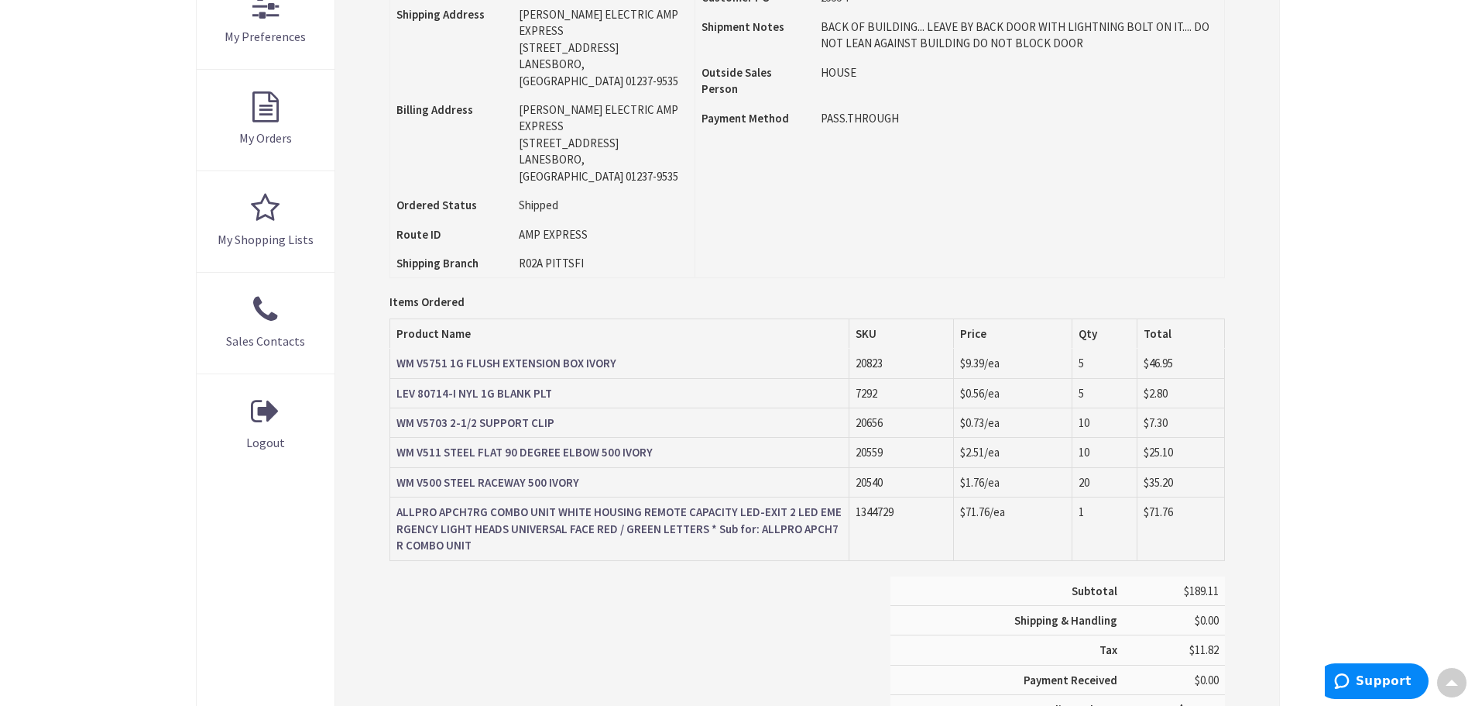
scroll to position [467, 0]
click at [656, 504] on strong "ALLPRO APCH7RG COMBO UNIT WHITE HOUSING REMOTE CAPACITY LED-EXIT 2 LED EMERGENC…" at bounding box center [619, 528] width 445 height 48
